Goal: Find specific page/section: Find specific page/section

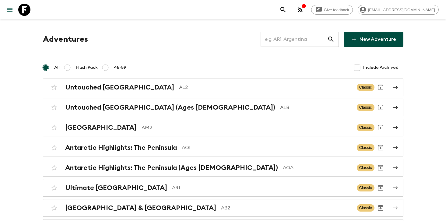
click at [309, 34] on input "text" at bounding box center [294, 39] width 67 height 17
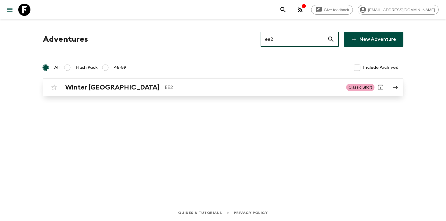
type input "ee2"
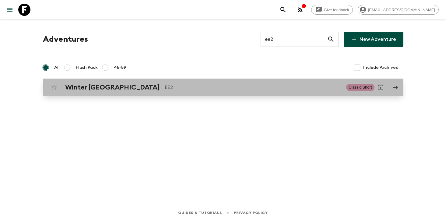
click at [164, 92] on div "Winter Estonia EE2 Classic Short" at bounding box center [211, 87] width 326 height 12
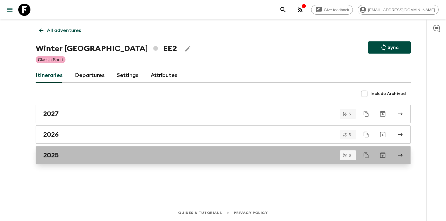
click at [95, 150] on link "2025" at bounding box center [223, 155] width 375 height 18
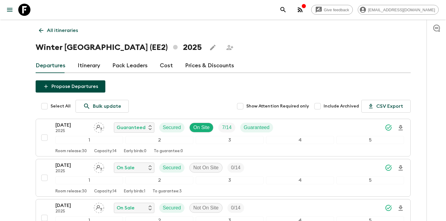
click at [72, 40] on div "All itineraries Winter [GEOGRAPHIC_DATA] (EE2) 2025 Departures Itinerary Pack L…" at bounding box center [223, 199] width 390 height 360
click at [71, 37] on div "All itineraries Winter [GEOGRAPHIC_DATA] (EE2) 2025 Departures Itinerary Pack L…" at bounding box center [223, 199] width 390 height 360
click at [69, 27] on p "All itineraries" at bounding box center [62, 30] width 31 height 7
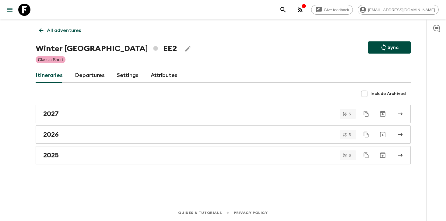
click at [76, 33] on p "All adventures" at bounding box center [64, 30] width 34 height 7
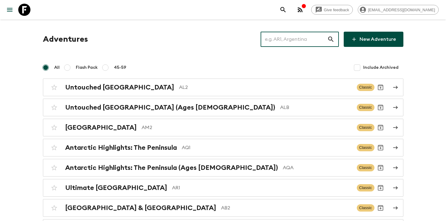
click at [316, 41] on input "text" at bounding box center [294, 39] width 67 height 17
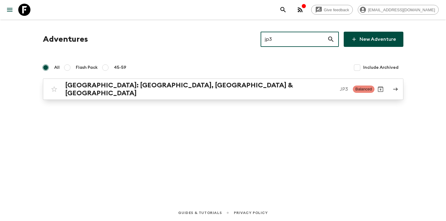
type input "jp3"
click at [340, 86] on p "JP3" at bounding box center [344, 89] width 8 height 7
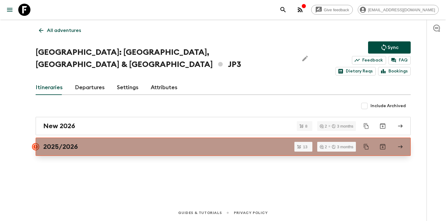
click at [116, 143] on div "2025/2026" at bounding box center [217, 147] width 348 height 8
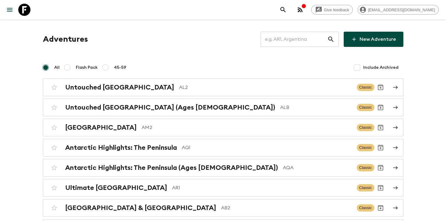
click at [317, 37] on input "text" at bounding box center [294, 39] width 67 height 17
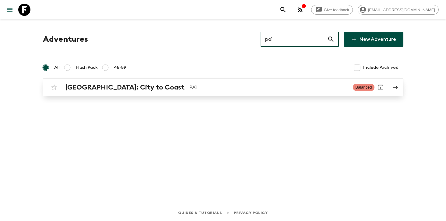
type input "pa1"
click at [222, 85] on p "PA1" at bounding box center [268, 87] width 159 height 7
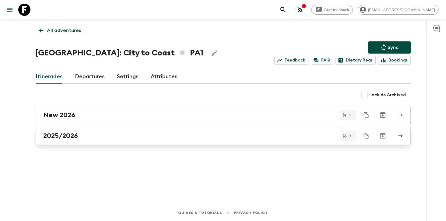
click at [100, 133] on div "2025/2026" at bounding box center [217, 136] width 348 height 8
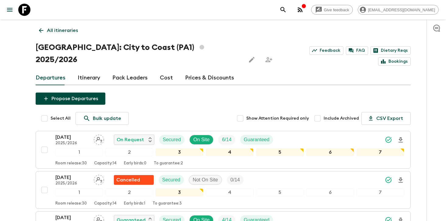
scroll to position [18, 0]
